Goal: Task Accomplishment & Management: Complete application form

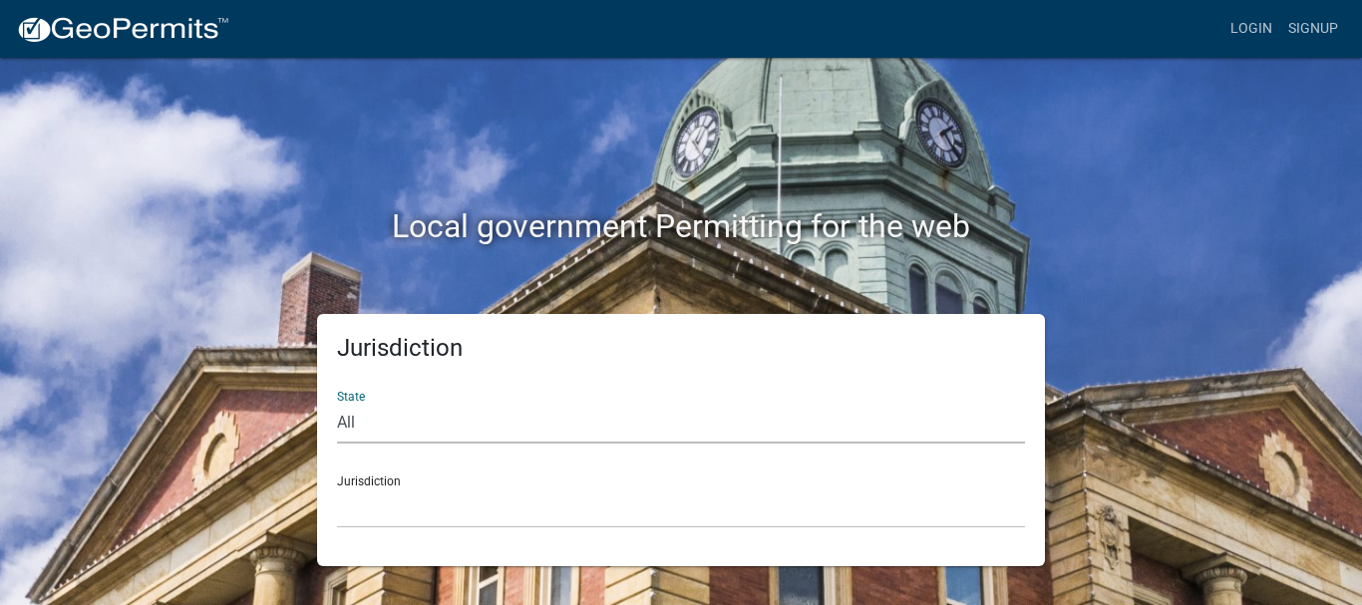
click at [359, 426] on select "All [US_STATE] [US_STATE] [US_STATE] [US_STATE] [US_STATE] [US_STATE] [US_STATE…" at bounding box center [681, 423] width 688 height 41
select select "[US_STATE]"
click at [337, 403] on select "All [US_STATE] [US_STATE] [US_STATE] [US_STATE] [US_STATE] [US_STATE] [US_STATE…" at bounding box center [681, 423] width 688 height 41
click at [397, 516] on select "[GEOGRAPHIC_DATA], [US_STATE][PERSON_NAME][GEOGRAPHIC_DATA], [US_STATE][PERSON_…" at bounding box center [681, 508] width 688 height 41
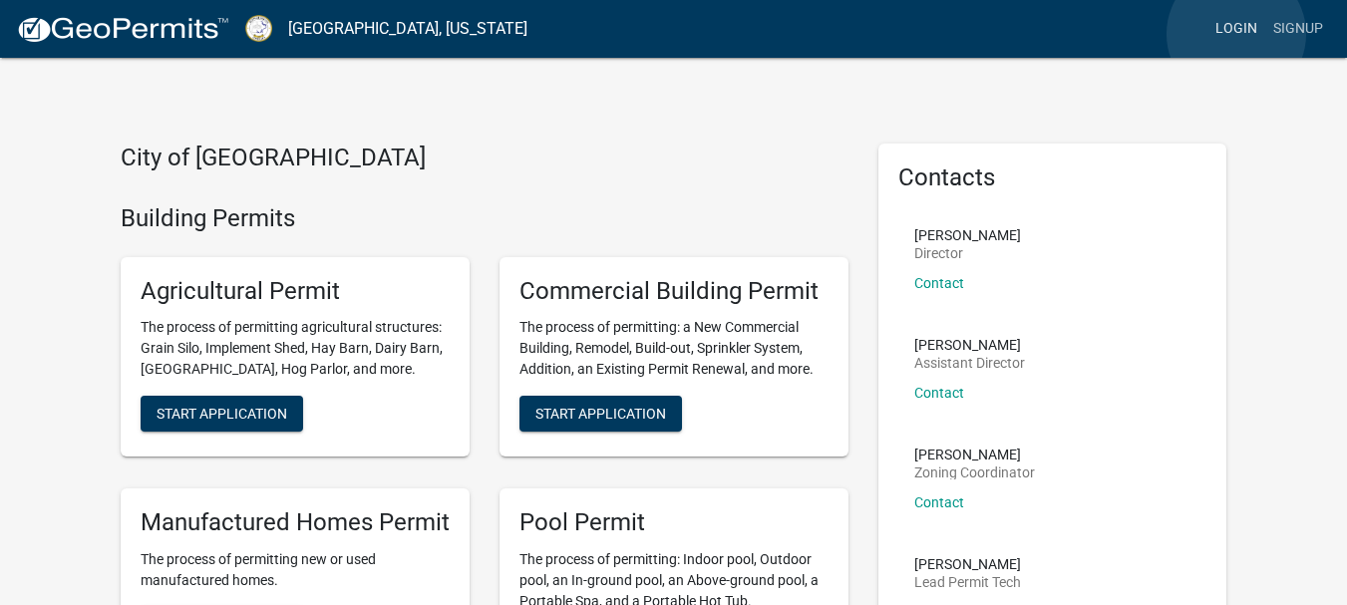
click at [1236, 34] on link "Login" at bounding box center [1236, 29] width 58 height 38
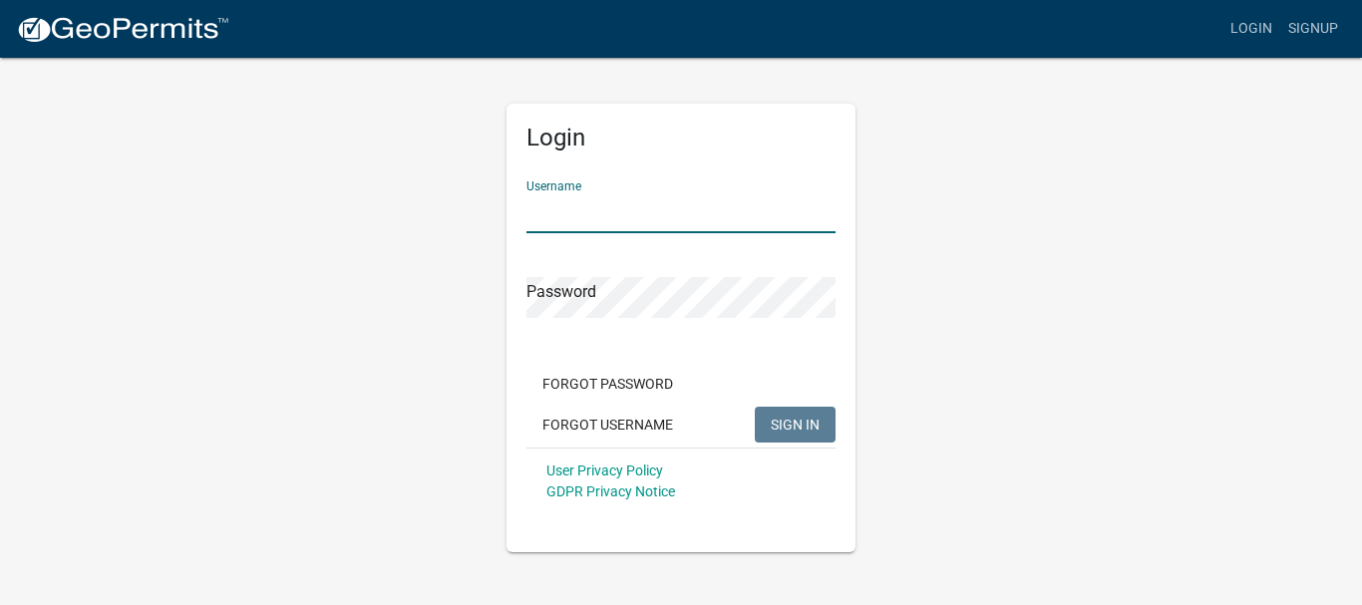
click at [675, 211] on input "Username" at bounding box center [680, 212] width 309 height 41
type input "SRCGBCG"
click at [632, 322] on form "Username SRCGBCG Password Forgot Password Forgot Username SIGN IN User Privacy …" at bounding box center [680, 340] width 309 height 350
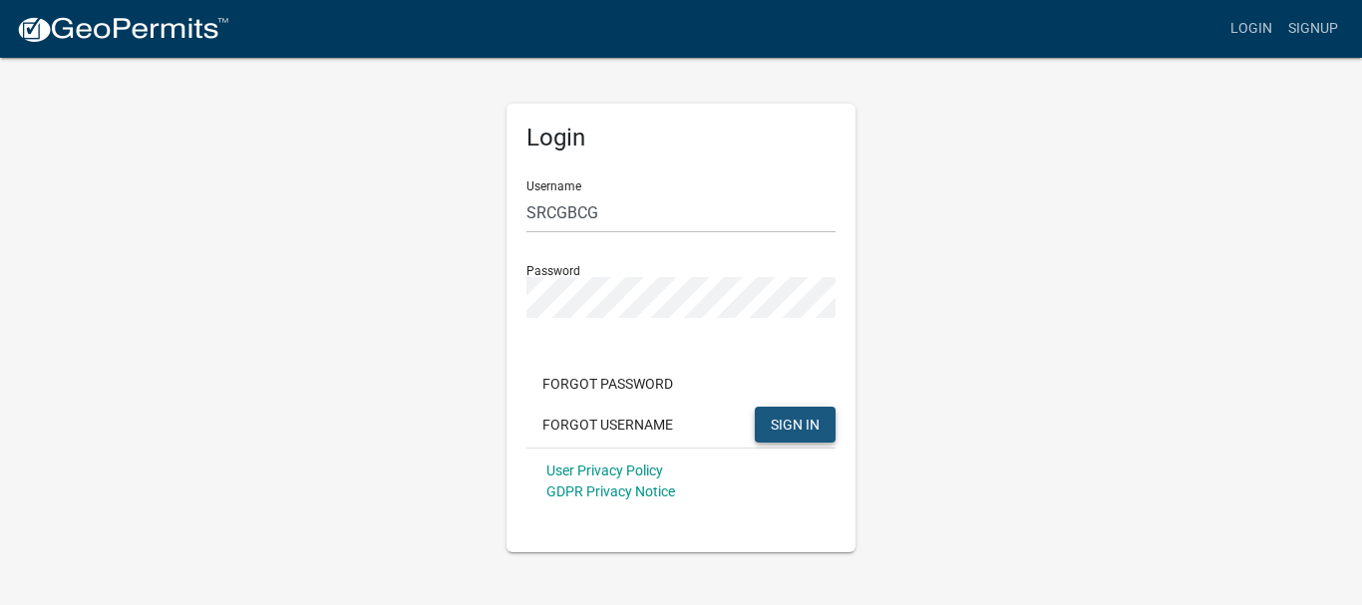
click at [786, 420] on span "SIGN IN" at bounding box center [795, 424] width 49 height 16
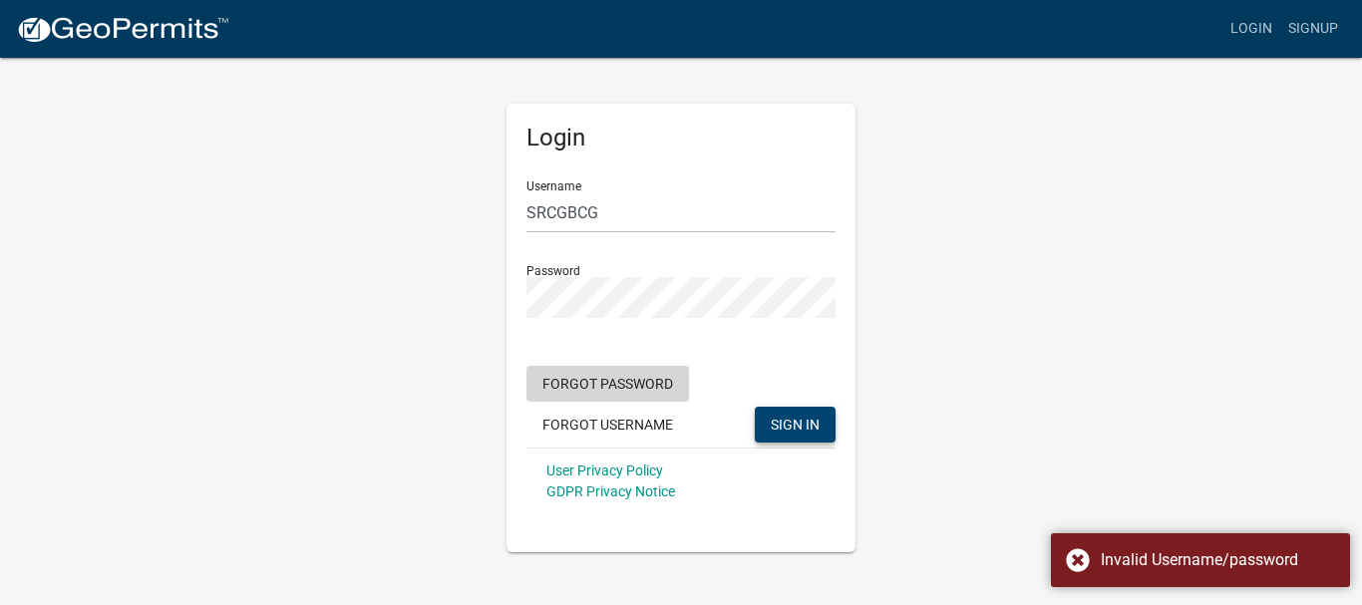
click at [606, 388] on button "Forgot Password" at bounding box center [607, 384] width 163 height 36
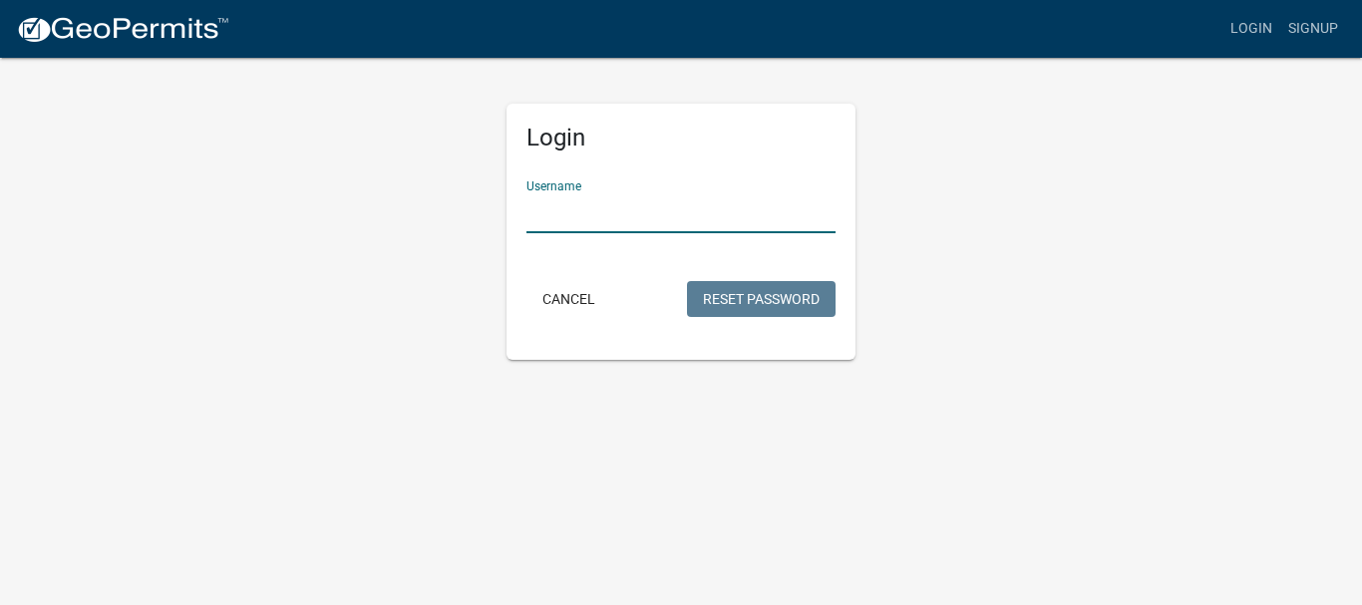
click at [602, 217] on input "Username" at bounding box center [680, 212] width 309 height 41
drag, startPoint x: 602, startPoint y: 217, endPoint x: 568, endPoint y: 205, distance: 35.9
click at [568, 205] on input "Username" at bounding box center [680, 212] width 309 height 41
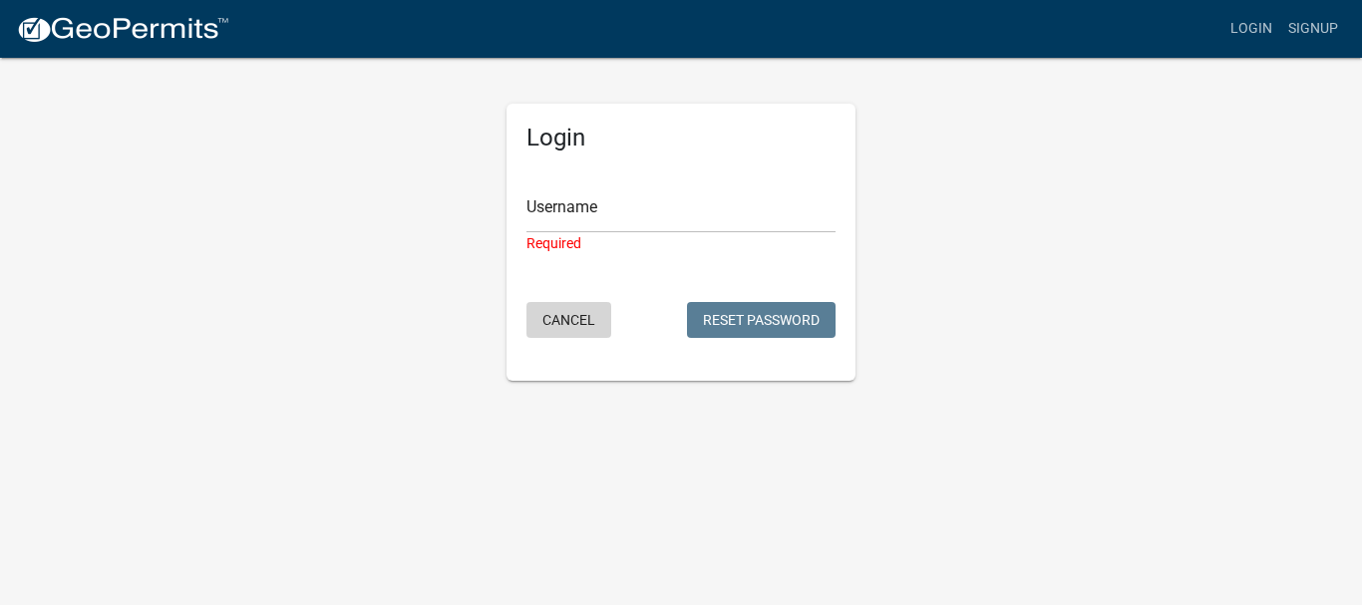
click at [579, 300] on form "Username Required Cancel Reset Password" at bounding box center [680, 254] width 309 height 178
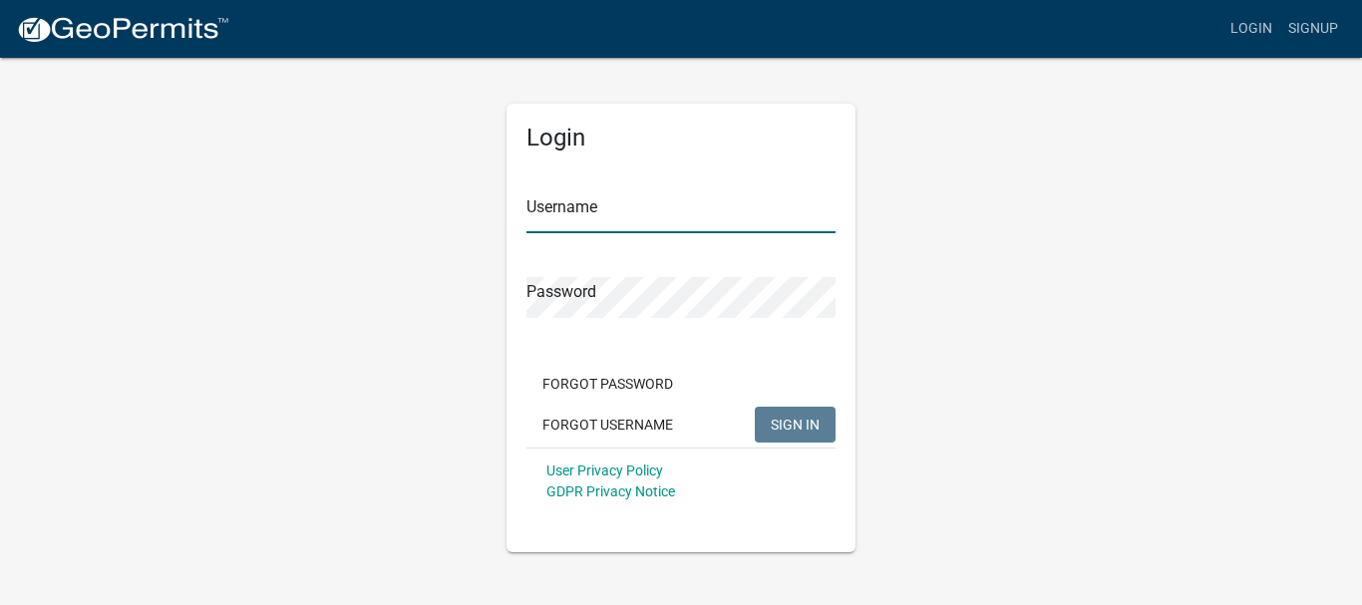
type input "SRCGBCG"
click at [811, 429] on span "SIGN IN" at bounding box center [795, 424] width 49 height 16
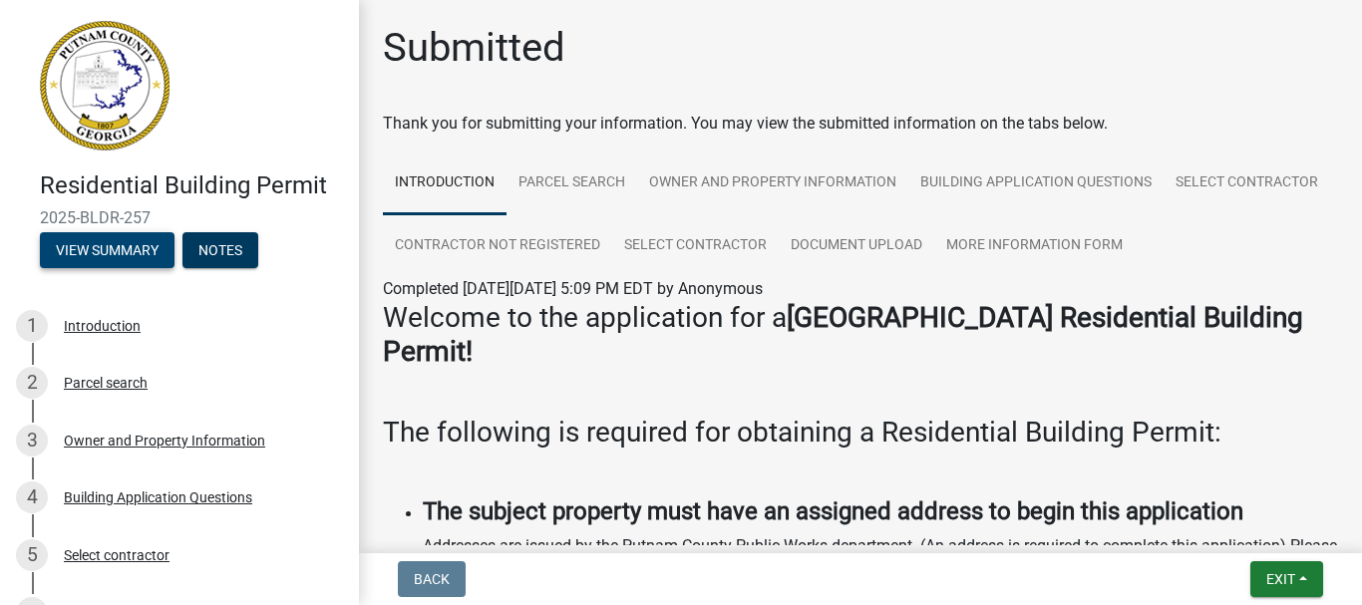
click at [106, 254] on button "View Summary" at bounding box center [107, 250] width 135 height 36
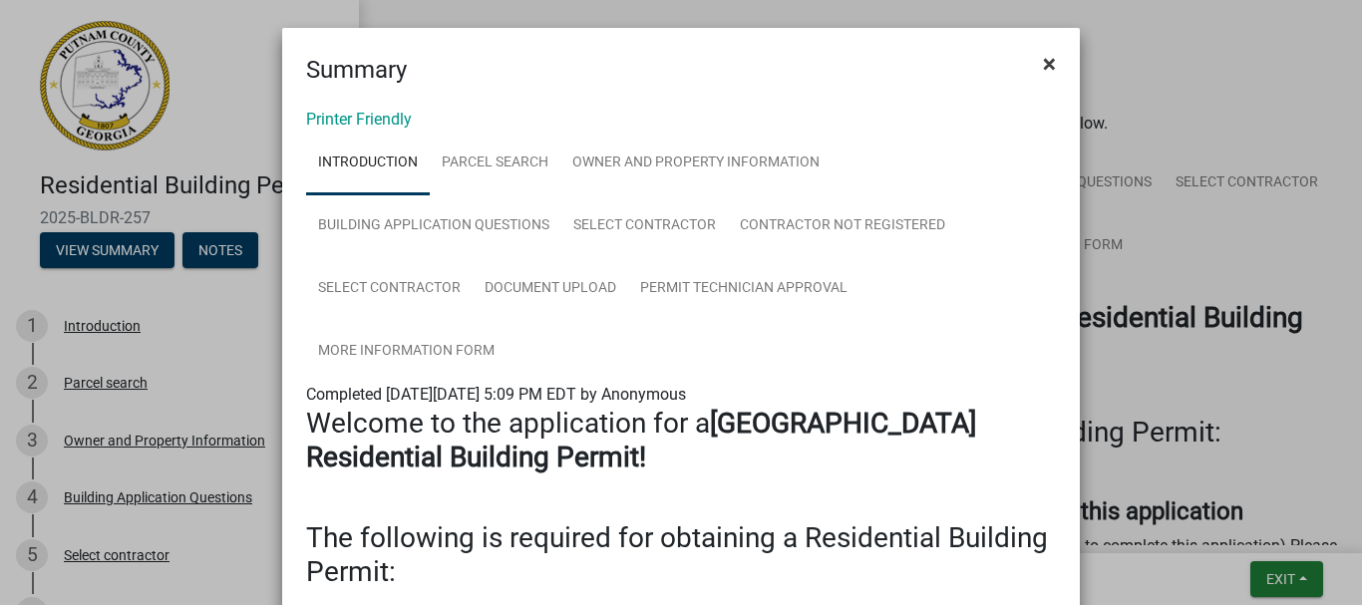
click at [1043, 61] on span "×" at bounding box center [1049, 64] width 13 height 28
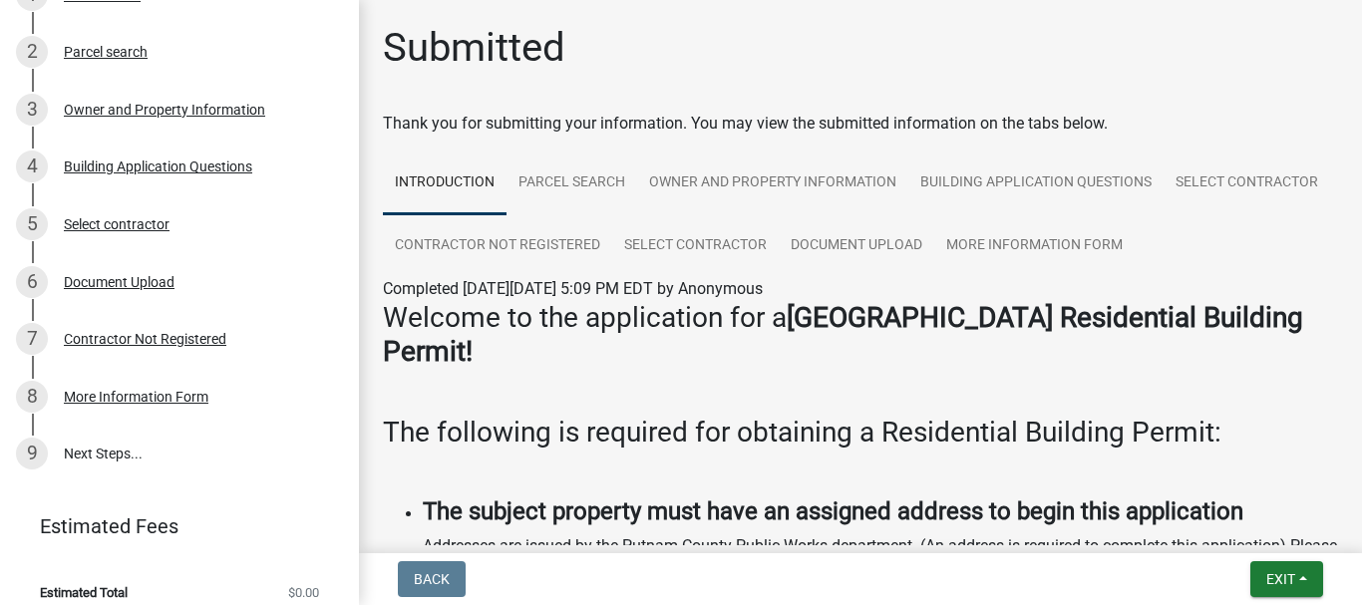
scroll to position [349, 0]
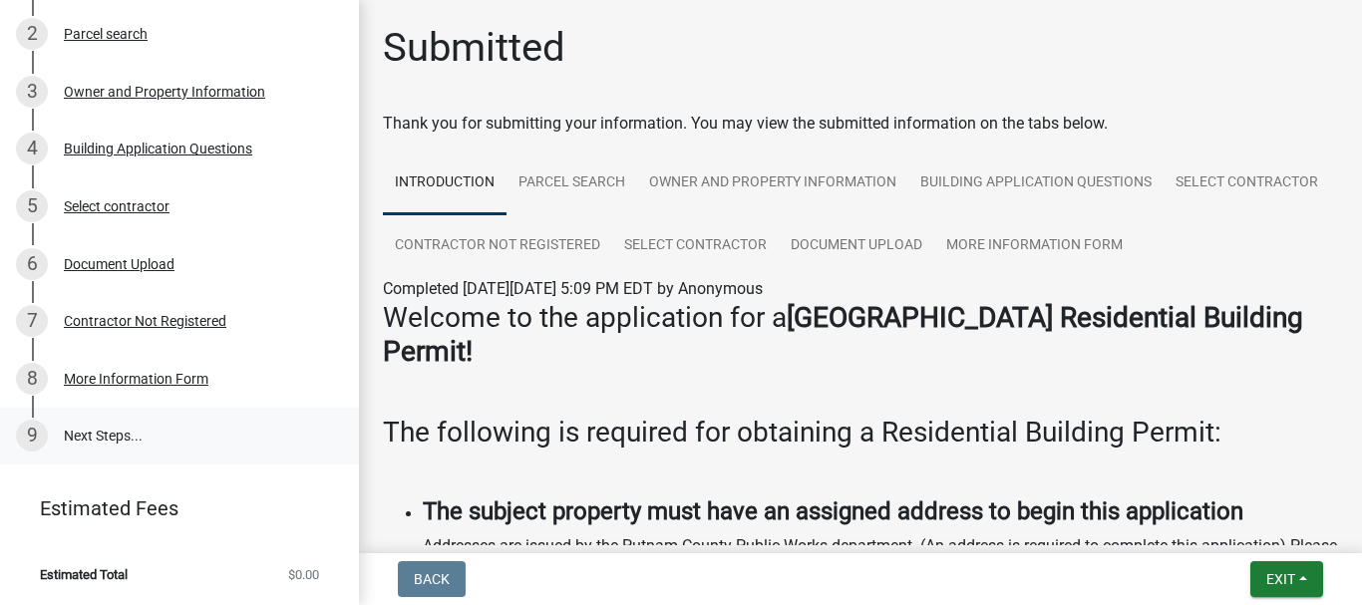
click at [94, 435] on link "9 Next Steps..." at bounding box center [179, 437] width 359 height 58
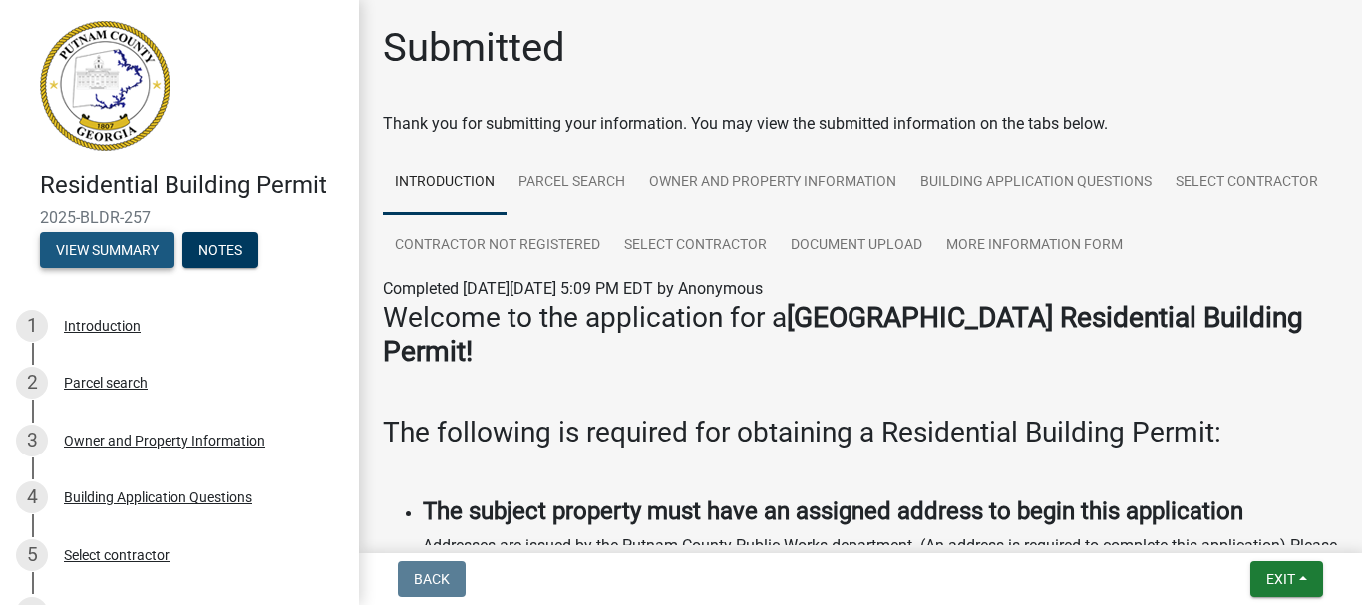
click at [100, 249] on button "View Summary" at bounding box center [107, 250] width 135 height 36
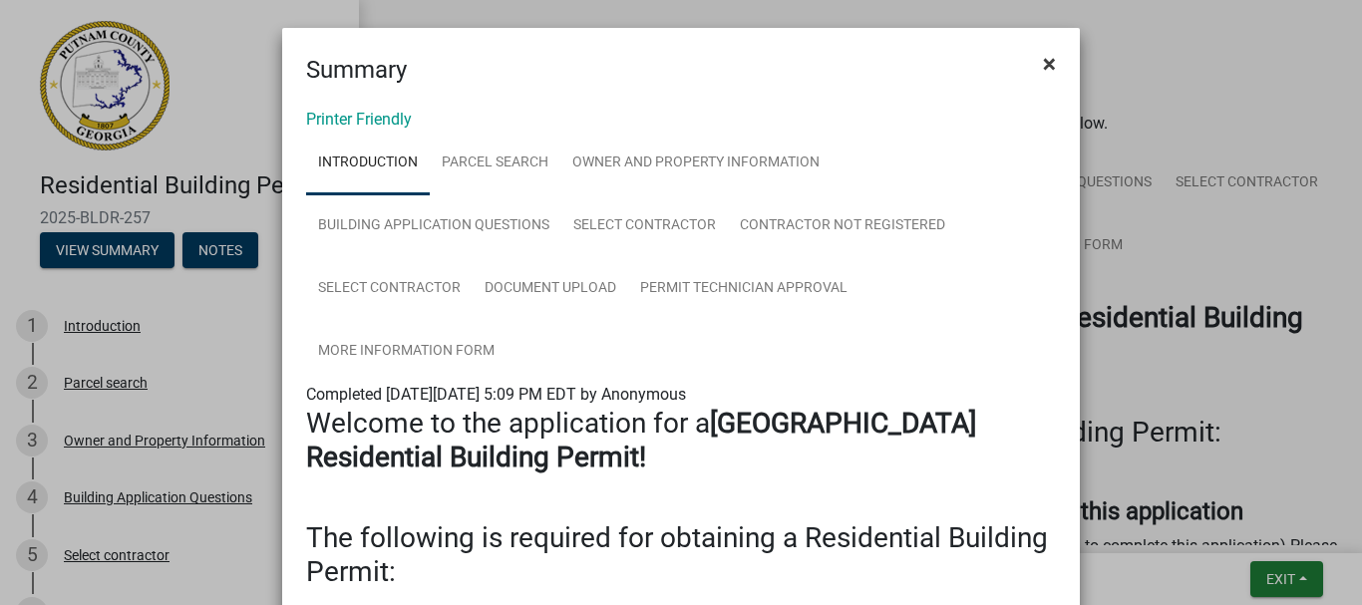
click at [1046, 65] on span "×" at bounding box center [1049, 64] width 13 height 28
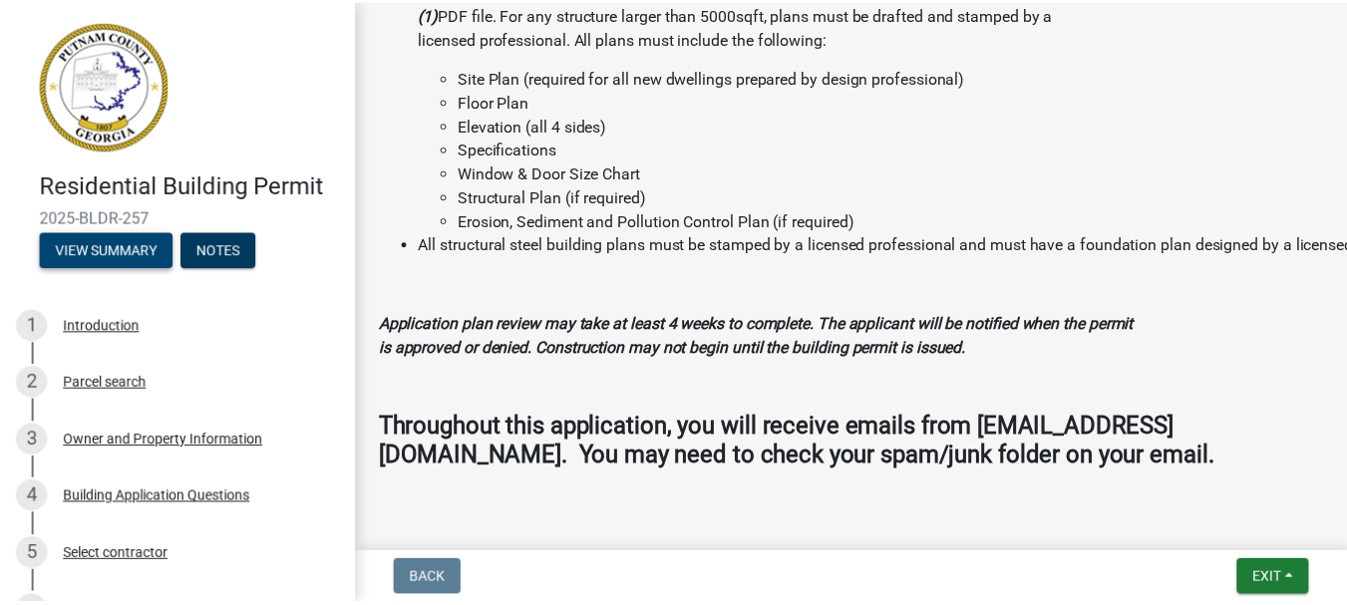
scroll to position [2199, 0]
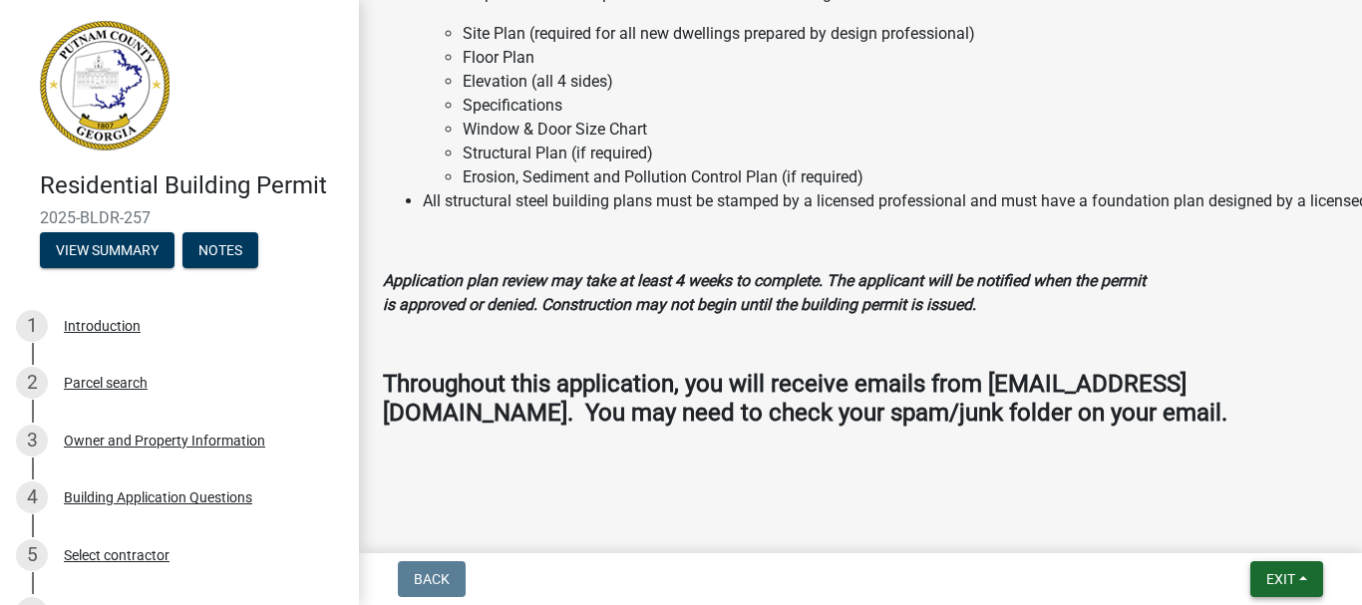
click at [1284, 578] on span "Exit" at bounding box center [1280, 579] width 29 height 16
click at [1225, 527] on button "Save & Exit" at bounding box center [1244, 528] width 160 height 48
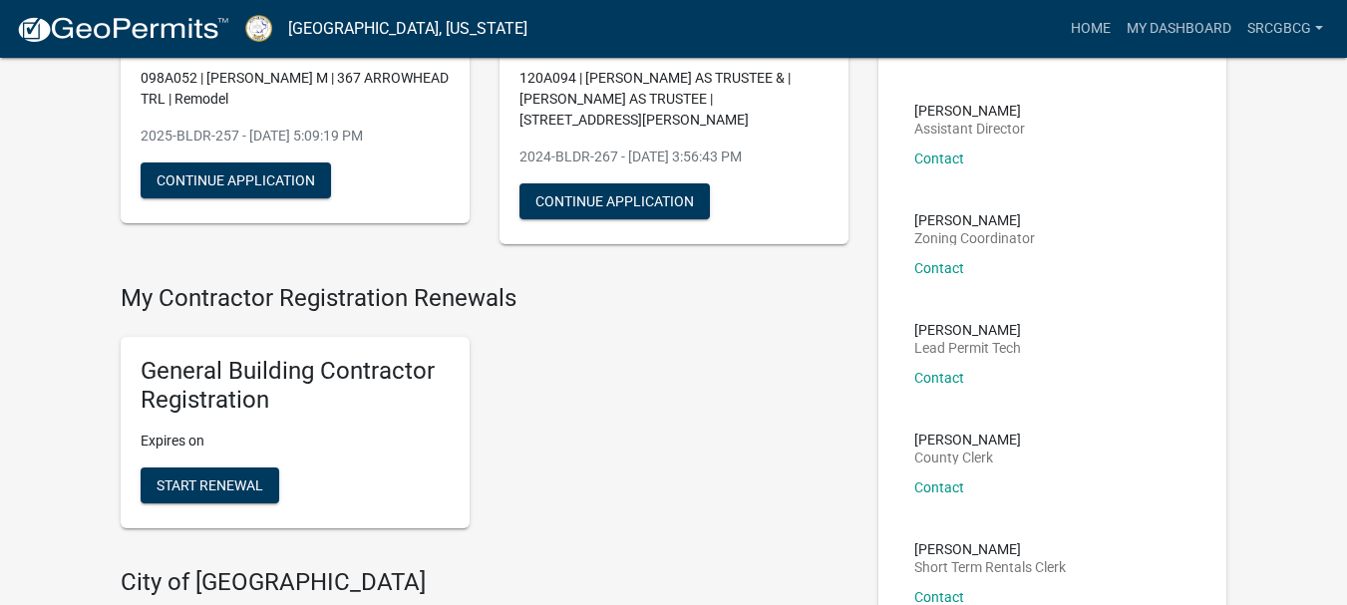
scroll to position [239, 0]
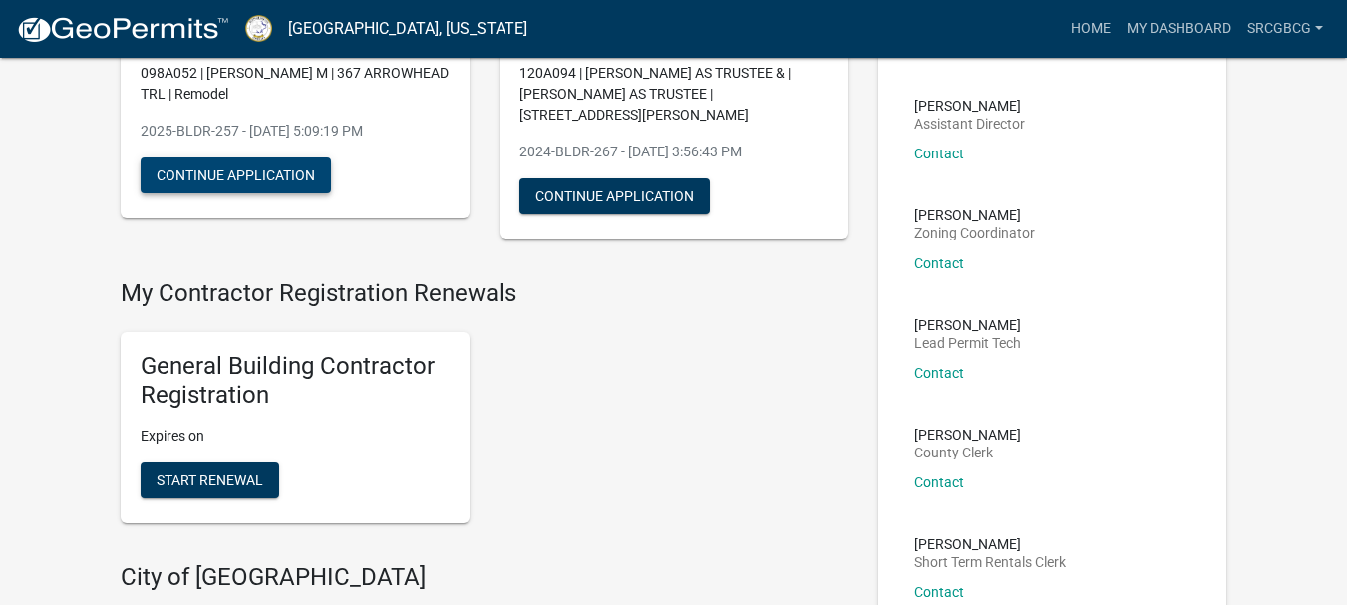
click at [247, 172] on button "Continue Application" at bounding box center [236, 176] width 190 height 36
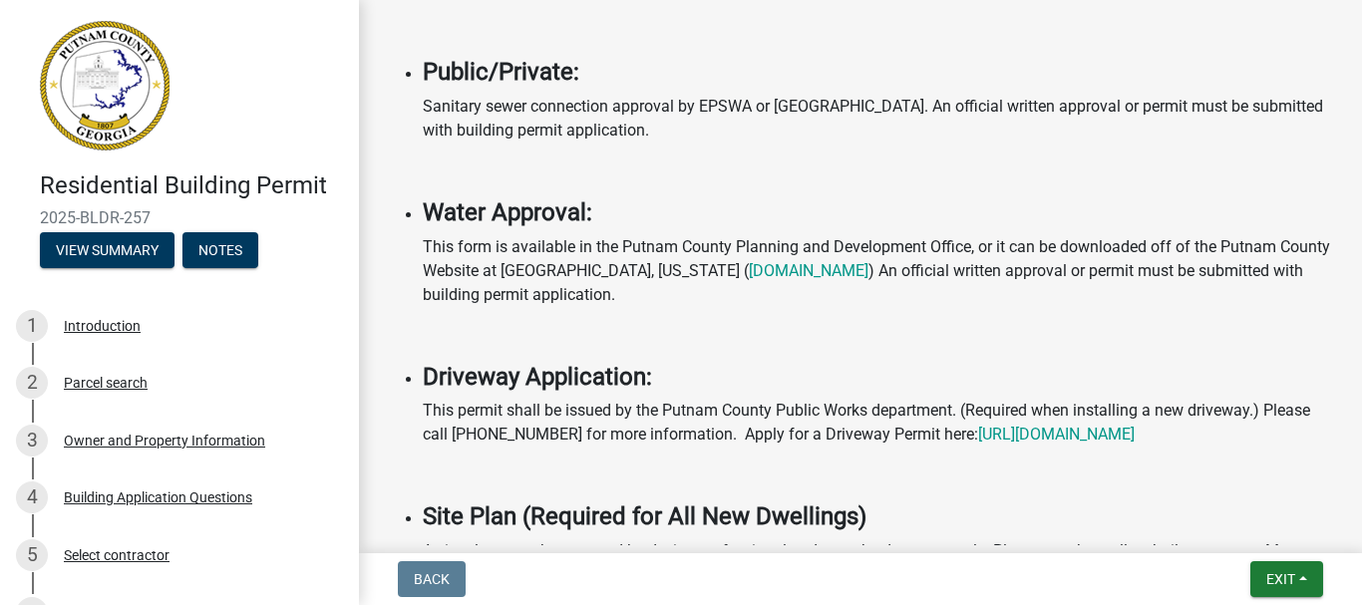
scroll to position [1430, 0]
